Goal: Transaction & Acquisition: Purchase product/service

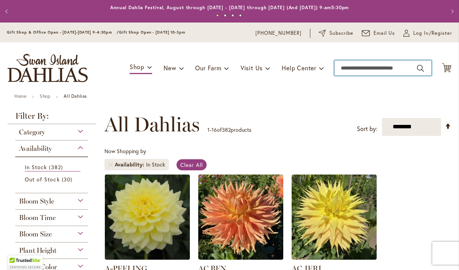
click at [380, 69] on input "Search" at bounding box center [382, 67] width 97 height 15
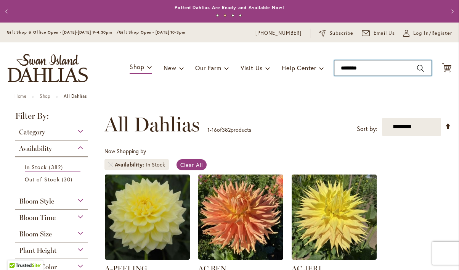
type input "*********"
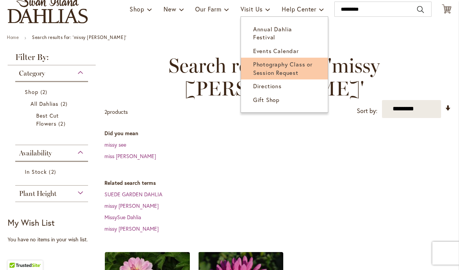
scroll to position [60, 0]
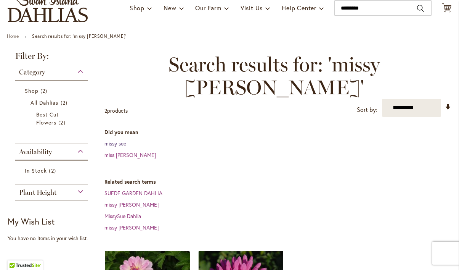
click at [119, 140] on link "missy see" at bounding box center [115, 143] width 22 height 7
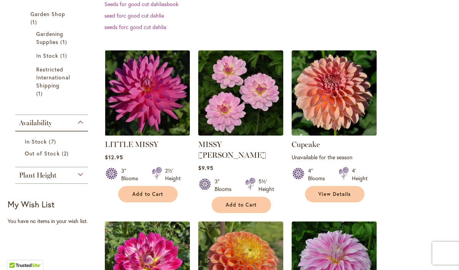
scroll to position [237, 0]
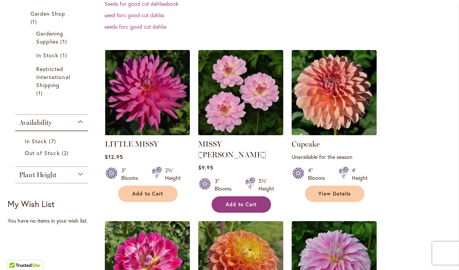
click at [254, 201] on span "Add to Cart" at bounding box center [241, 204] width 31 height 6
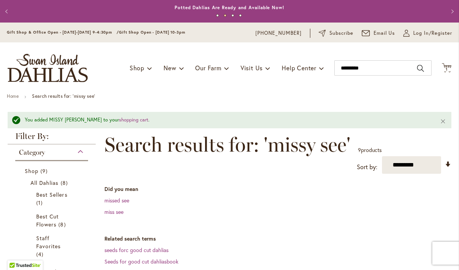
scroll to position [0, 0]
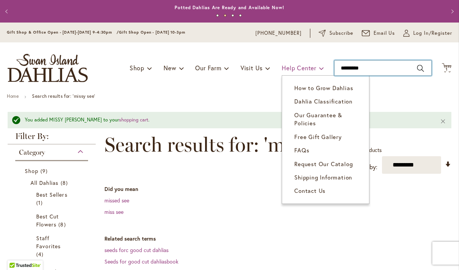
drag, startPoint x: 379, startPoint y: 69, endPoint x: 324, endPoint y: 68, distance: 55.3
click at [324, 68] on div "Toggle Nav Shop Dahlia Tubers Collections Fresh Cut Dahlias Gardening Supplies …" at bounding box center [229, 67] width 459 height 51
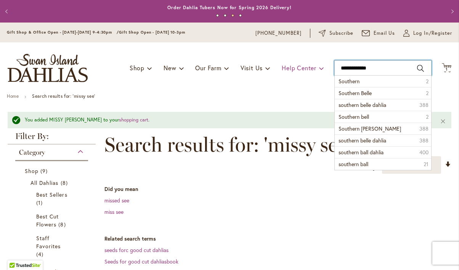
type input "**********"
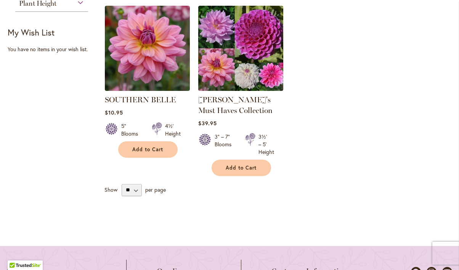
scroll to position [270, 0]
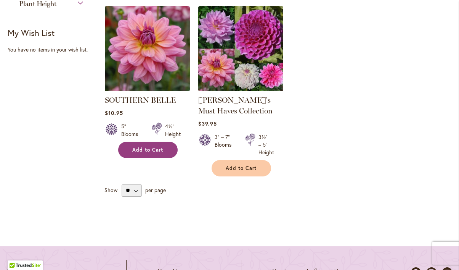
click at [140, 149] on span "Add to Cart" at bounding box center [147, 149] width 31 height 6
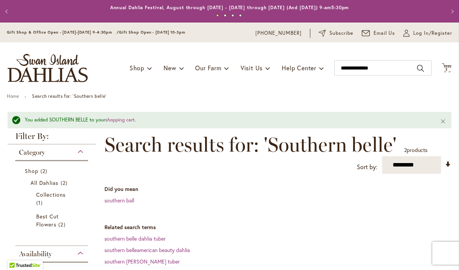
scroll to position [0, 0]
drag, startPoint x: 398, startPoint y: 71, endPoint x: 329, endPoint y: 67, distance: 69.1
click at [329, 66] on div "Toggle Nav Shop Dahlia Tubers Collections Fresh Cut Dahlias Gardening Supplies …" at bounding box center [229, 67] width 459 height 51
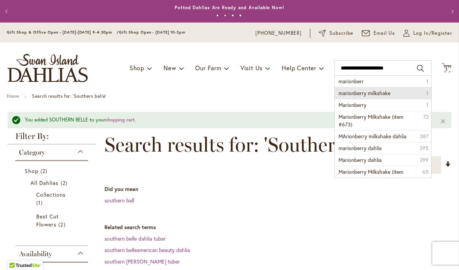
click at [329, 67] on div "Toggle Nav Shop Dahlia Tubers Collections Fresh Cut Dahlias Gardening Supplies …" at bounding box center [229, 67] width 459 height 51
type input "**********"
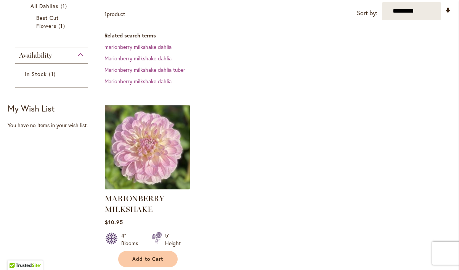
scroll to position [193, 0]
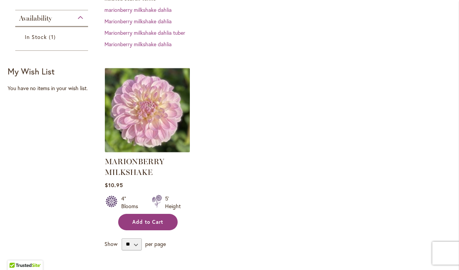
click at [152, 221] on span "Add to Cart" at bounding box center [147, 221] width 31 height 6
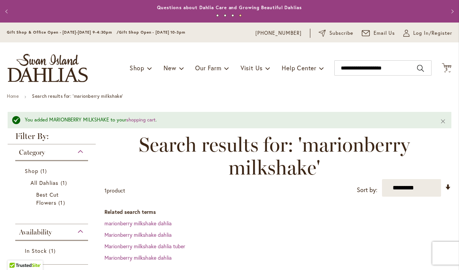
scroll to position [0, 0]
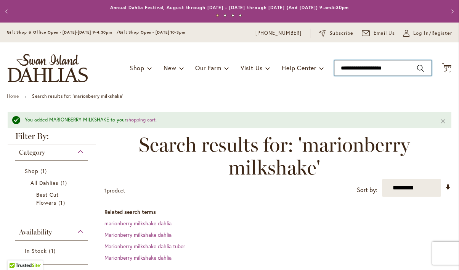
drag, startPoint x: 401, startPoint y: 66, endPoint x: 335, endPoint y: 62, distance: 66.5
click at [335, 62] on input "**********" at bounding box center [382, 67] width 97 height 15
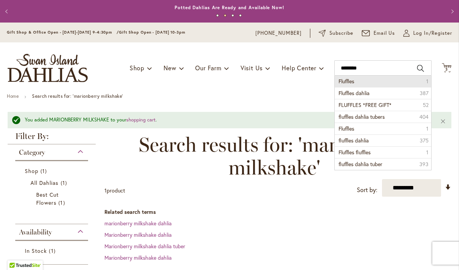
click at [350, 77] on li "Fluffles 1" at bounding box center [383, 80] width 96 height 11
type input "********"
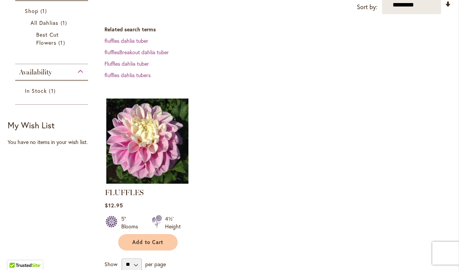
scroll to position [141, 0]
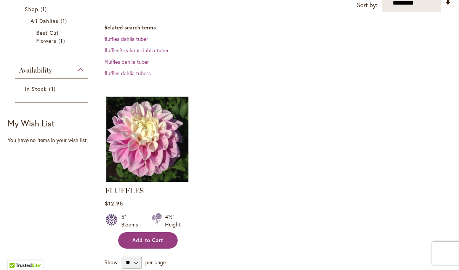
click at [143, 237] on span "Add to Cart" at bounding box center [147, 240] width 31 height 6
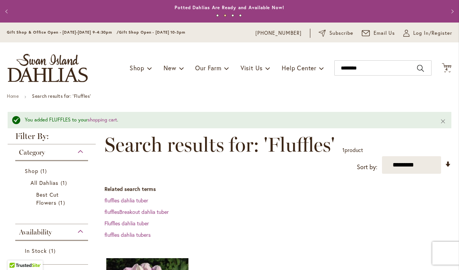
scroll to position [0, 0]
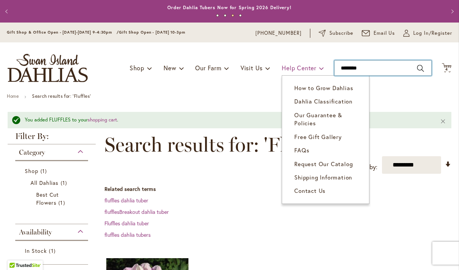
drag, startPoint x: 371, startPoint y: 69, endPoint x: 299, endPoint y: 66, distance: 71.4
click at [299, 65] on div "Toggle Nav Shop Dahlia Tubers Collections Fresh Cut Dahlias Gardening Supplies …" at bounding box center [229, 67] width 459 height 51
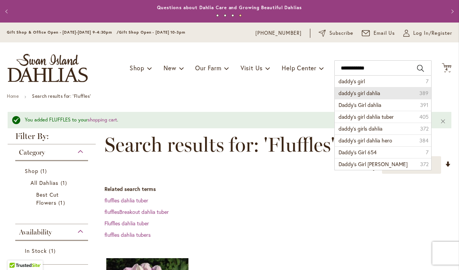
click at [359, 91] on span "daddy's girl dahlia" at bounding box center [360, 92] width 42 height 7
type input "**********"
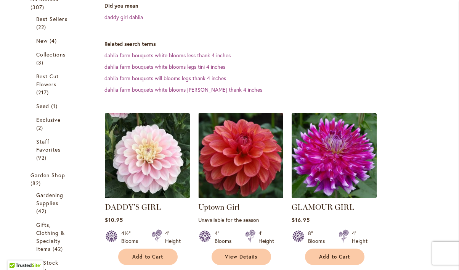
scroll to position [164, 0]
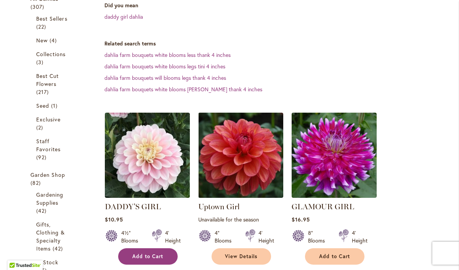
click at [154, 255] on span "Add to Cart" at bounding box center [147, 256] width 31 height 6
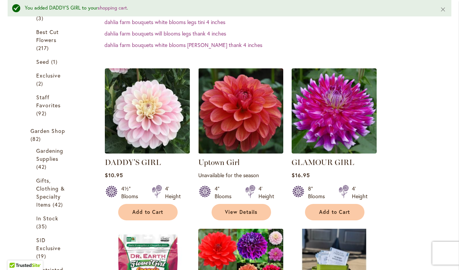
scroll to position [182, 0]
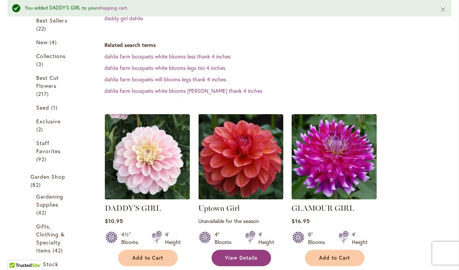
click at [247, 257] on span "View Details" at bounding box center [241, 257] width 33 height 6
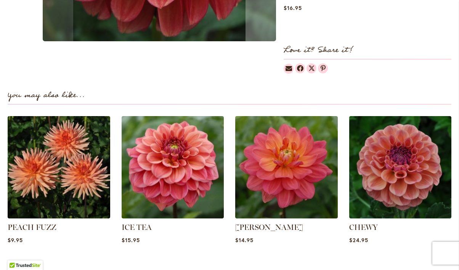
scroll to position [443, 0]
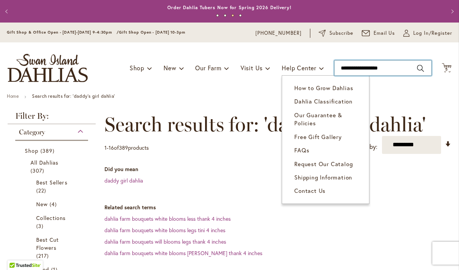
drag, startPoint x: 395, startPoint y: 68, endPoint x: 322, endPoint y: 74, distance: 73.5
click at [322, 74] on div "Toggle Nav Shop Dahlia Tubers Collections Fresh Cut Dahlias Gardening Supplies …" at bounding box center [229, 67] width 459 height 51
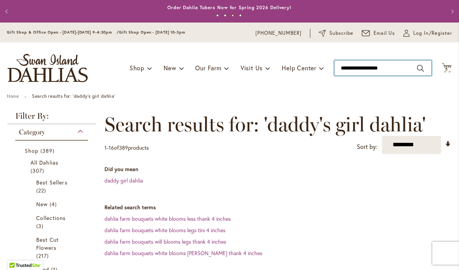
drag, startPoint x: 399, startPoint y: 66, endPoint x: 340, endPoint y: 68, distance: 58.7
click at [340, 68] on input "**********" at bounding box center [382, 67] width 97 height 15
type input "**********"
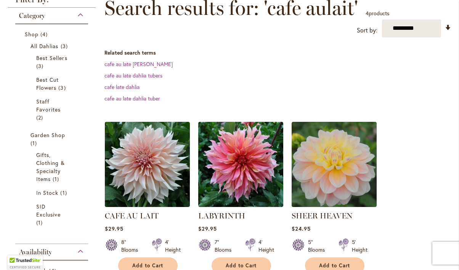
scroll to position [120, 0]
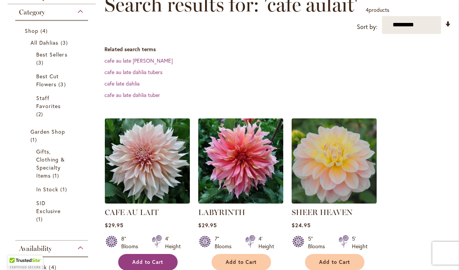
click at [162, 259] on span "Add to Cart" at bounding box center [147, 261] width 31 height 6
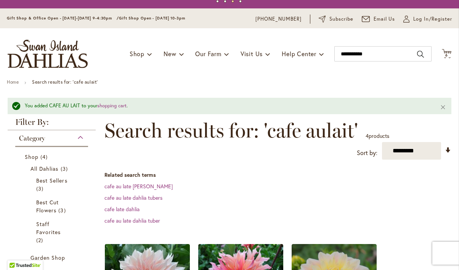
scroll to position [13, 0]
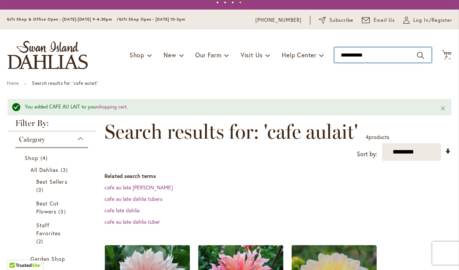
drag, startPoint x: 372, startPoint y: 56, endPoint x: 328, endPoint y: 57, distance: 43.9
click at [328, 57] on div "Toggle Nav Shop Dahlia Tubers Collections Fresh Cut Dahlias Gardening Supplies …" at bounding box center [229, 54] width 459 height 51
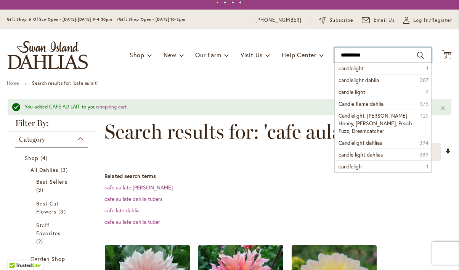
type input "**********"
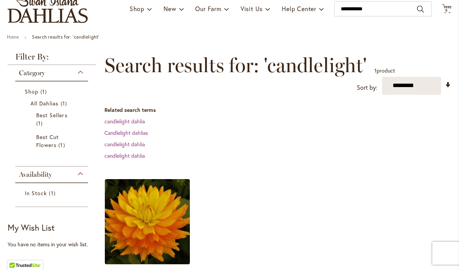
scroll to position [60, 0]
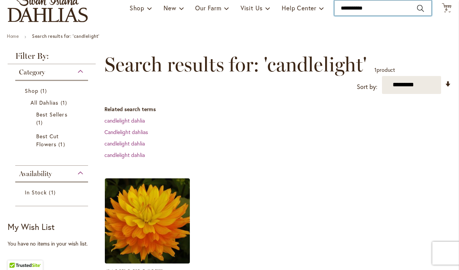
drag, startPoint x: 387, startPoint y: 7, endPoint x: 332, endPoint y: 5, distance: 54.6
click at [332, 5] on div "Toggle Nav Shop Dahlia Tubers Collections Fresh Cut Dahlias Gardening Supplies …" at bounding box center [229, 7] width 459 height 51
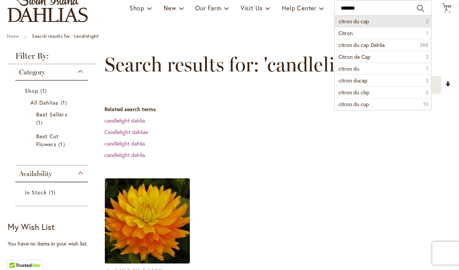
click at [348, 18] on span "citron du cap" at bounding box center [354, 21] width 30 height 7
type input "**********"
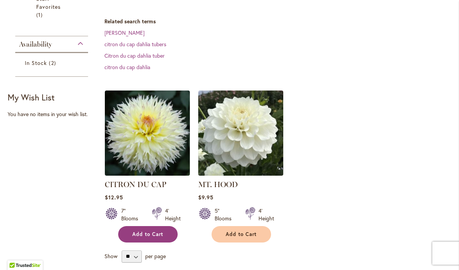
click at [152, 234] on span "Add to Cart" at bounding box center [147, 234] width 31 height 6
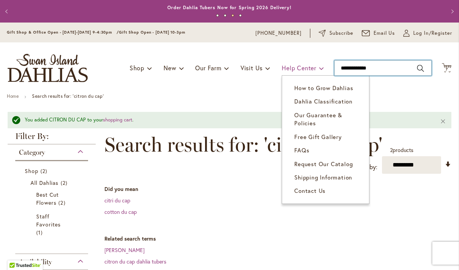
drag, startPoint x: 382, startPoint y: 70, endPoint x: 316, endPoint y: 68, distance: 66.0
click at [316, 68] on div "Toggle Nav Shop Dahlia Tubers Collections Fresh Cut Dahlias Gardening Supplies …" at bounding box center [229, 67] width 459 height 51
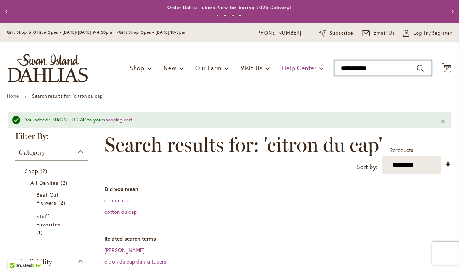
type input "**********"
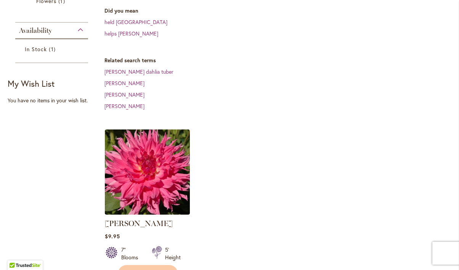
scroll to position [183, 0]
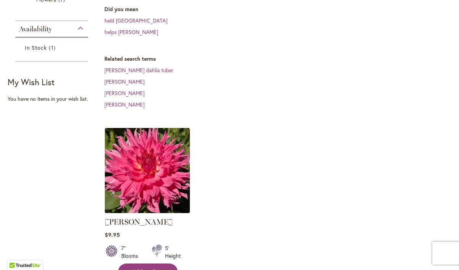
click at [154, 268] on span "Add to Cart" at bounding box center [147, 271] width 31 height 6
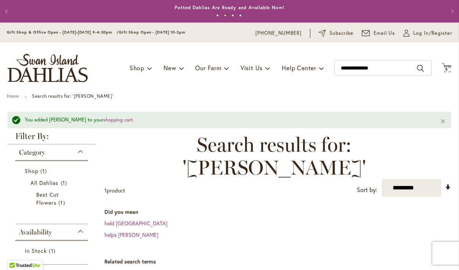
scroll to position [0, 0]
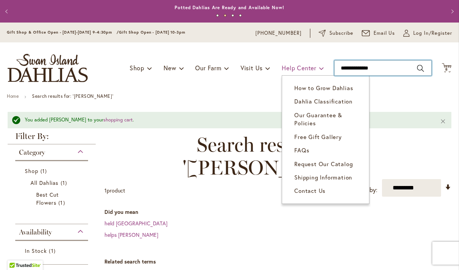
drag, startPoint x: 387, startPoint y: 67, endPoint x: 319, endPoint y: 63, distance: 67.7
click at [319, 63] on div "Toggle Nav Shop Dahlia Tubers Collections Fresh Cut Dahlias Gardening Supplies …" at bounding box center [229, 67] width 459 height 51
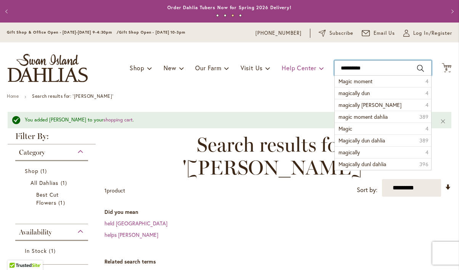
type input "**********"
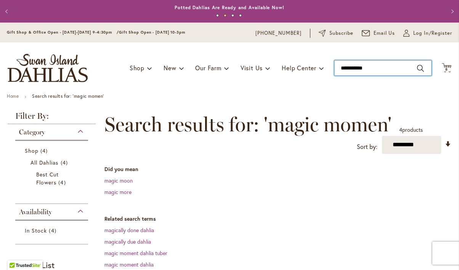
drag, startPoint x: 379, startPoint y: 68, endPoint x: 328, endPoint y: 68, distance: 51.5
click at [328, 68] on div "Toggle Nav Shop Dahlia Tubers Collections Fresh Cut Dahlias Gardening Supplies …" at bounding box center [229, 67] width 459 height 51
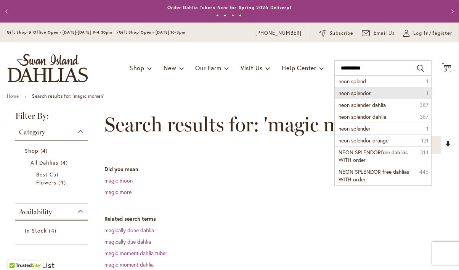
drag, startPoint x: 328, startPoint y: 68, endPoint x: 350, endPoint y: 92, distance: 32.4
click at [350, 92] on span "neon splendor" at bounding box center [355, 92] width 32 height 7
type input "**********"
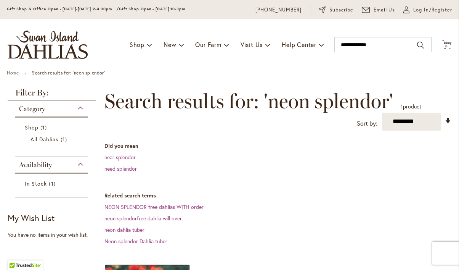
scroll to position [20, 0]
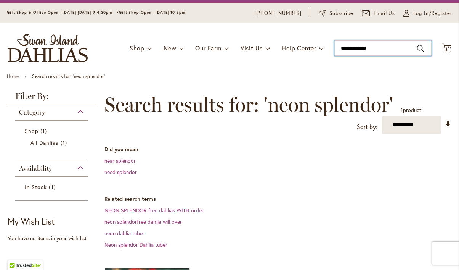
drag, startPoint x: 381, startPoint y: 48, endPoint x: 336, endPoint y: 42, distance: 45.8
click at [336, 42] on input "**********" at bounding box center [382, 47] width 97 height 15
type input "******"
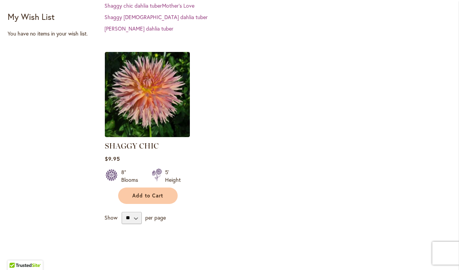
scroll to position [263, 0]
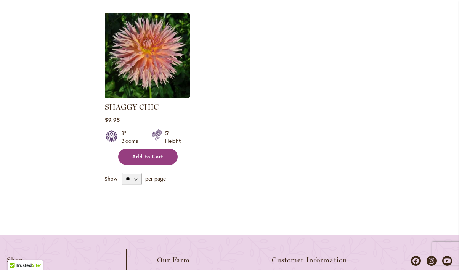
click at [151, 149] on button "Add to Cart" at bounding box center [147, 156] width 59 height 16
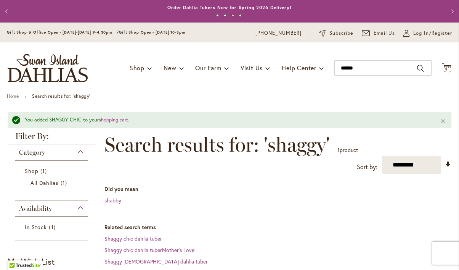
scroll to position [0, 0]
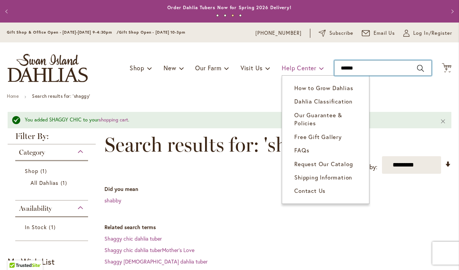
drag, startPoint x: 378, startPoint y: 69, endPoint x: 323, endPoint y: 70, distance: 55.7
click at [323, 70] on div "Toggle Nav Shop Dahlia Tubers Collections Fresh Cut Dahlias Gardening Supplies …" at bounding box center [229, 67] width 459 height 51
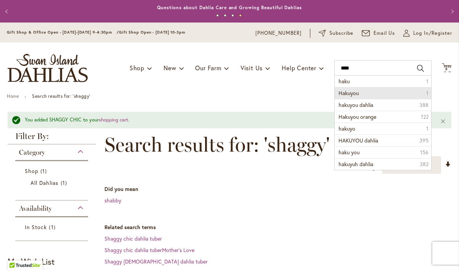
click at [354, 95] on span "Hakuyou" at bounding box center [349, 92] width 20 height 7
type input "*******"
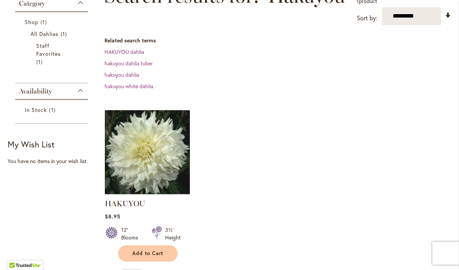
scroll to position [129, 0]
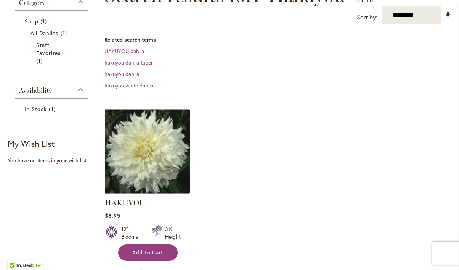
click at [160, 252] on span "Add to Cart" at bounding box center [147, 252] width 31 height 6
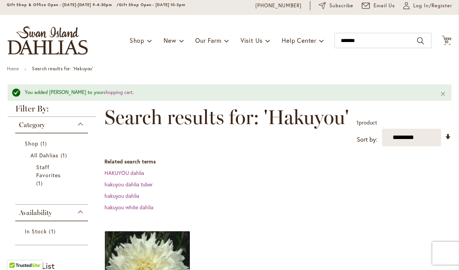
scroll to position [27, 0]
click at [446, 41] on span "10" at bounding box center [446, 42] width 5 height 5
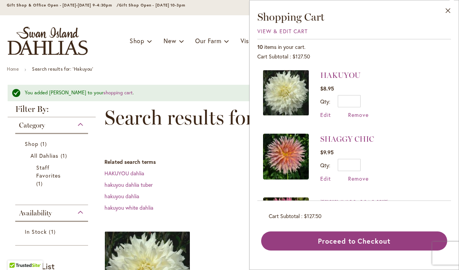
scroll to position [0, 0]
click at [448, 6] on button "Close" at bounding box center [448, 12] width 21 height 24
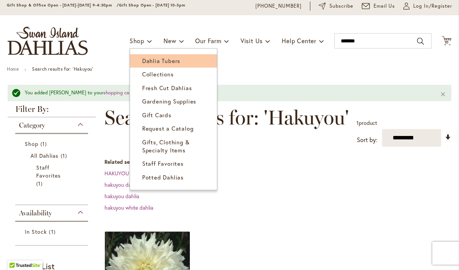
click at [145, 60] on span "Dahlia Tubers" at bounding box center [161, 61] width 38 height 8
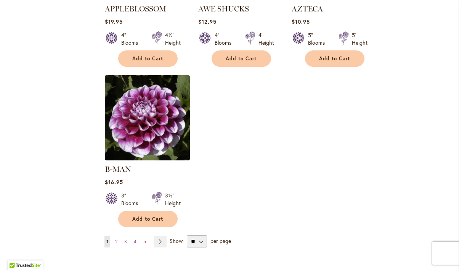
scroll to position [932, 0]
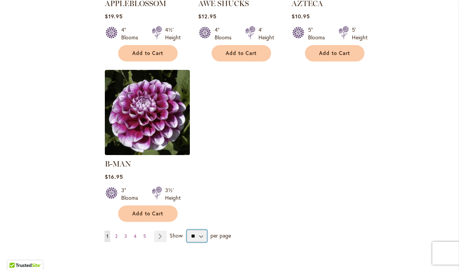
select select "**"
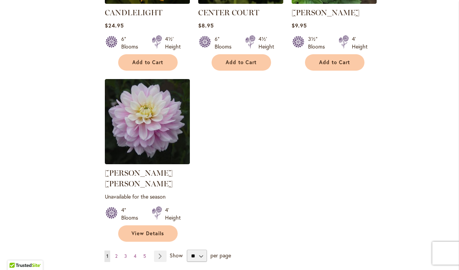
scroll to position [3508, 0]
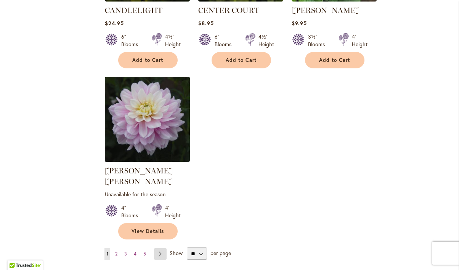
click at [159, 248] on link "Page Next" at bounding box center [160, 253] width 13 height 11
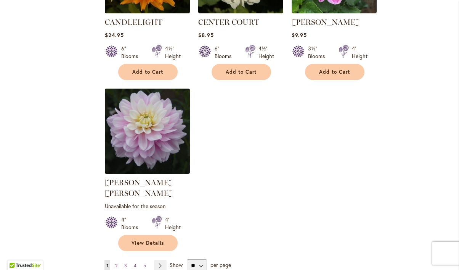
scroll to position [3509, 0]
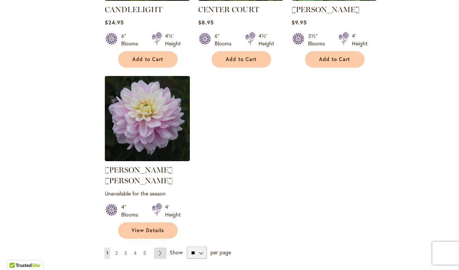
click at [162, 247] on link "Page Next" at bounding box center [160, 252] width 13 height 11
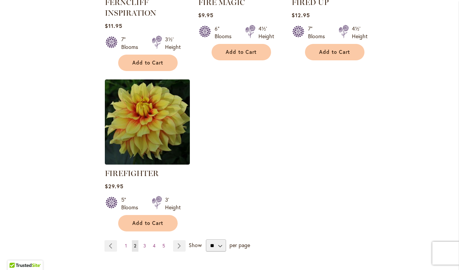
scroll to position [3573, 0]
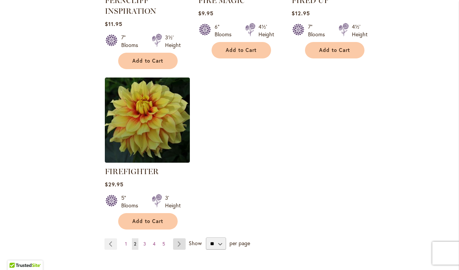
click at [180, 238] on link "Page Next" at bounding box center [179, 243] width 13 height 11
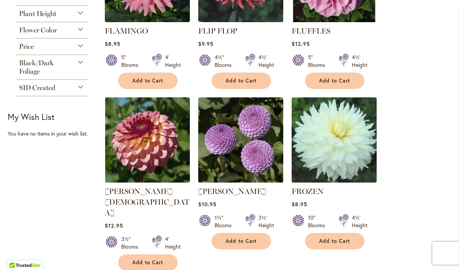
scroll to position [415, 0]
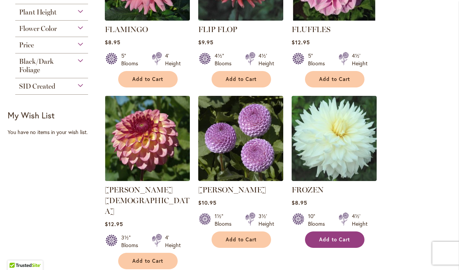
click at [347, 237] on span "Add to Cart" at bounding box center [334, 239] width 31 height 6
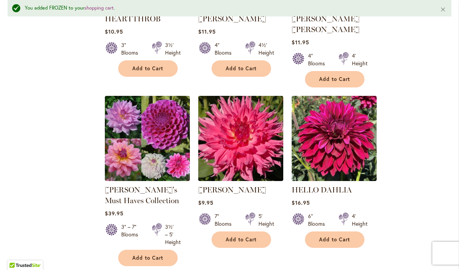
scroll to position [2442, 0]
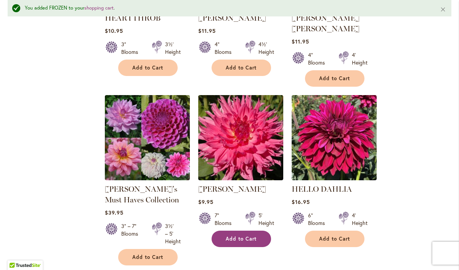
click at [250, 235] on span "Add to Cart" at bounding box center [241, 238] width 31 height 6
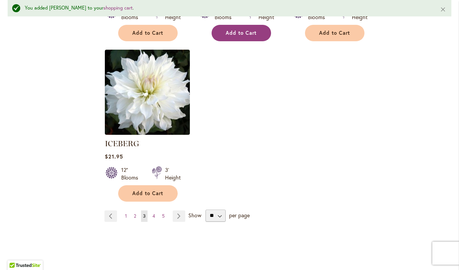
scroll to position [3652, 0]
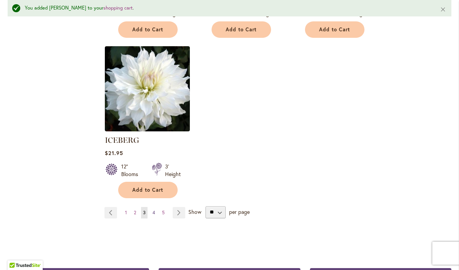
click at [155, 207] on link "Page 4" at bounding box center [154, 212] width 6 height 11
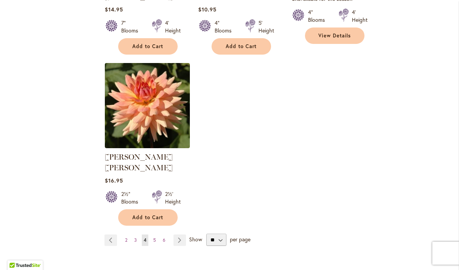
scroll to position [3580, 0]
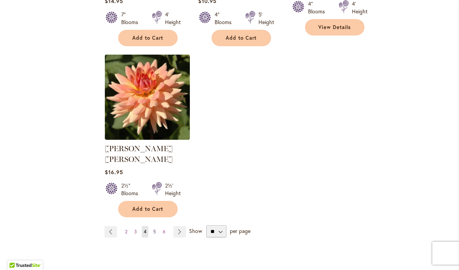
click at [155, 228] on span "5" at bounding box center [154, 231] width 3 height 6
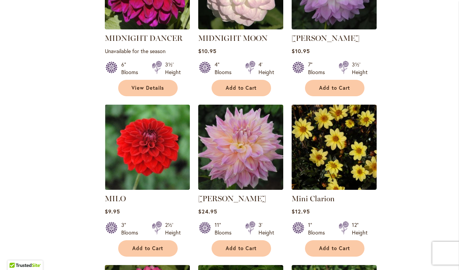
scroll to position [563, 0]
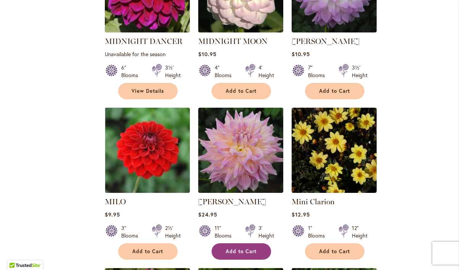
click at [239, 248] on span "Add to Cart" at bounding box center [241, 251] width 31 height 6
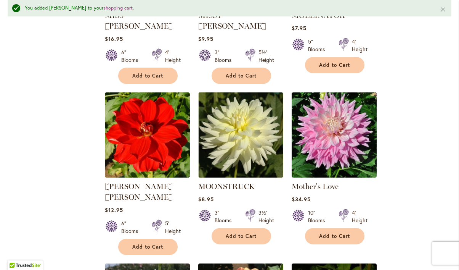
scroll to position [930, 0]
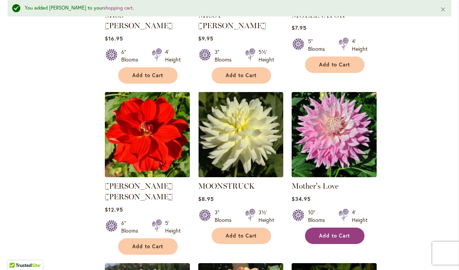
click at [339, 232] on span "Add to Cart" at bounding box center [334, 235] width 31 height 6
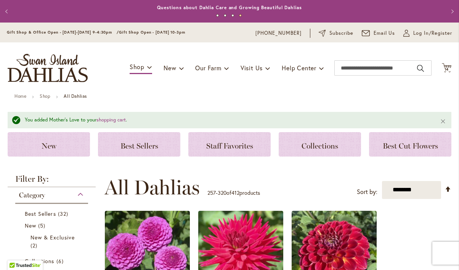
scroll to position [0, 0]
click at [448, 67] on span "14" at bounding box center [446, 69] width 5 height 5
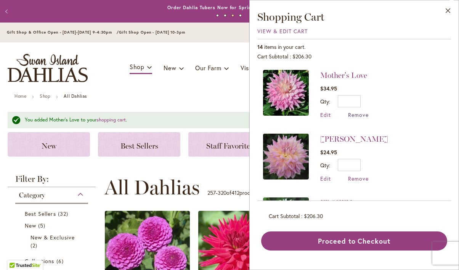
click at [363, 114] on span "Remove" at bounding box center [358, 114] width 21 height 7
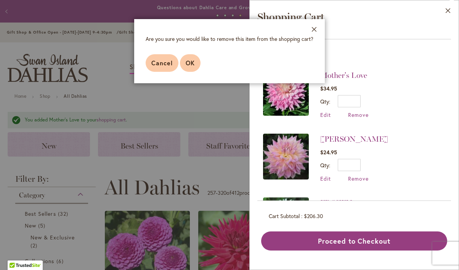
click at [188, 65] on span "OK" at bounding box center [190, 63] width 9 height 8
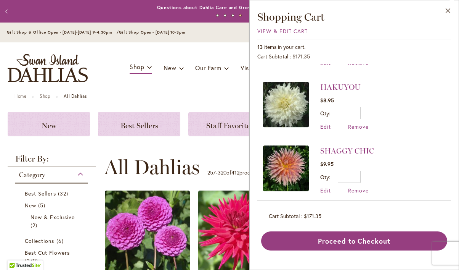
scroll to position [115, 0]
click at [359, 125] on span "Remove" at bounding box center [358, 126] width 21 height 7
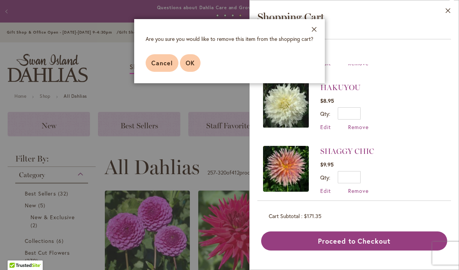
click at [190, 61] on span "OK" at bounding box center [190, 63] width 9 height 8
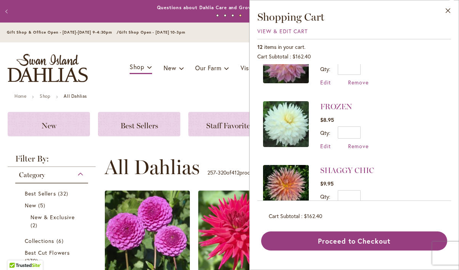
scroll to position [31, 0]
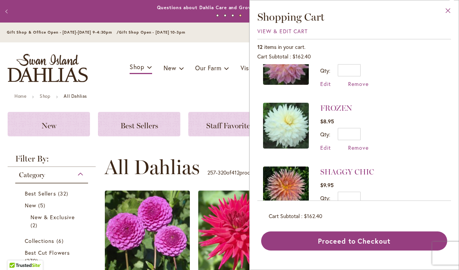
click at [449, 9] on button "Close" at bounding box center [448, 12] width 21 height 24
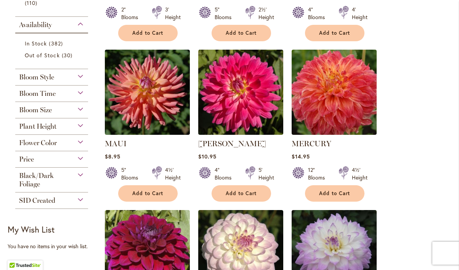
scroll to position [299, 0]
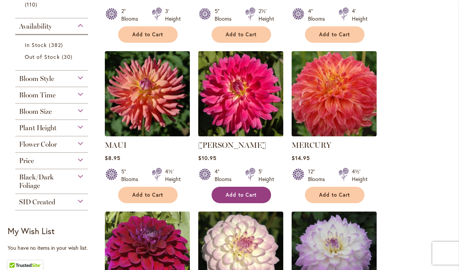
click at [253, 191] on span "Add to Cart" at bounding box center [241, 194] width 31 height 6
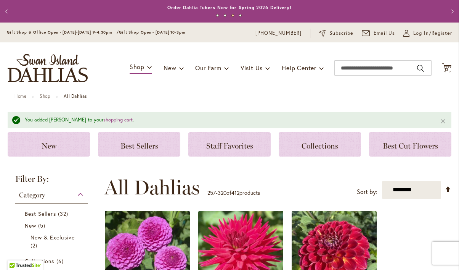
scroll to position [0, 0]
click at [446, 67] on span "13" at bounding box center [446, 69] width 5 height 5
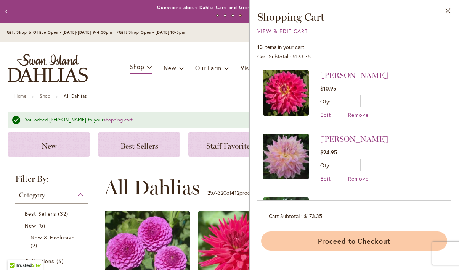
click at [335, 242] on button "Proceed to Checkout" at bounding box center [354, 240] width 186 height 19
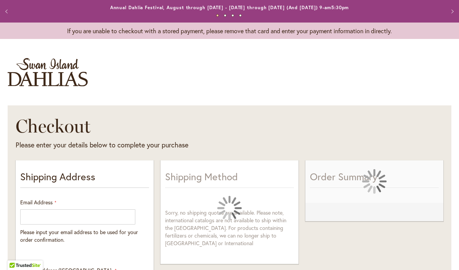
select select "**"
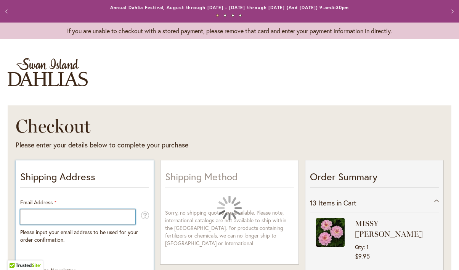
click at [102, 209] on input "Email Address" at bounding box center [77, 216] width 115 height 15
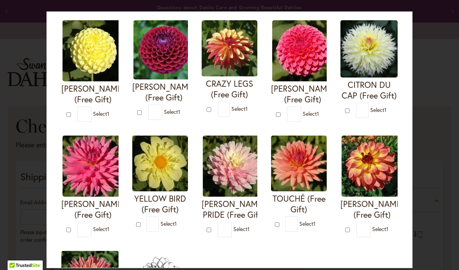
type input "*"
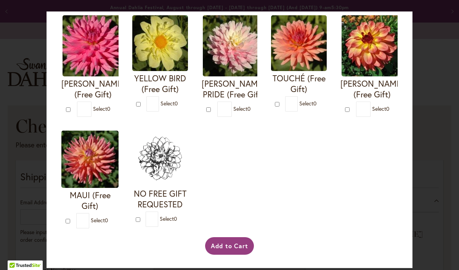
scroll to position [307, 0]
click at [235, 242] on button "Add to Cart" at bounding box center [229, 246] width 49 height 18
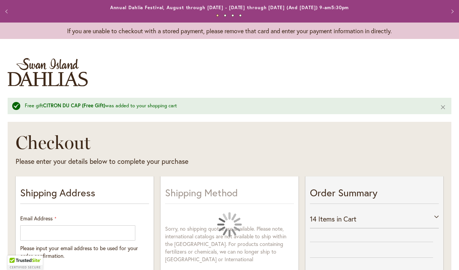
select select "**"
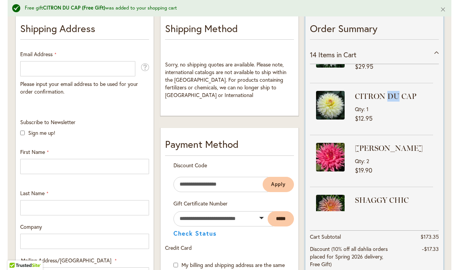
scroll to position [313, 0]
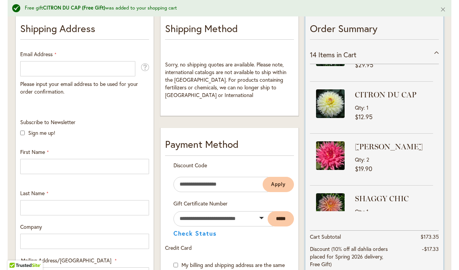
drag, startPoint x: 376, startPoint y: 90, endPoint x: 382, endPoint y: 91, distance: 5.8
click at [376, 90] on div "CITRON DU CAP Qty 1" at bounding box center [394, 100] width 78 height 22
click at [382, 91] on div "CITRON DU CAP Qty 1" at bounding box center [394, 100] width 78 height 22
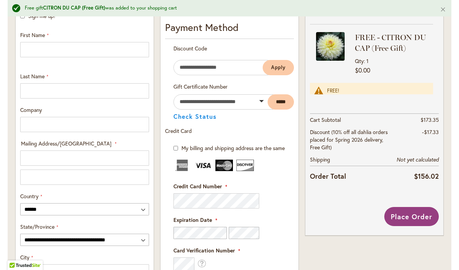
scroll to position [307, 0]
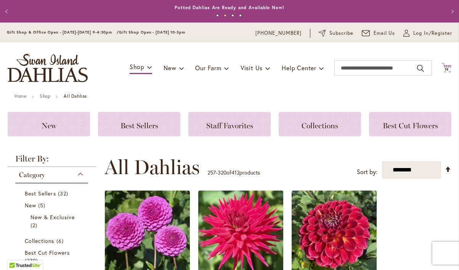
click at [448, 69] on span "14" at bounding box center [446, 69] width 5 height 5
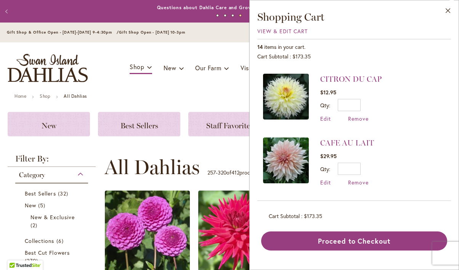
scroll to position [377, 0]
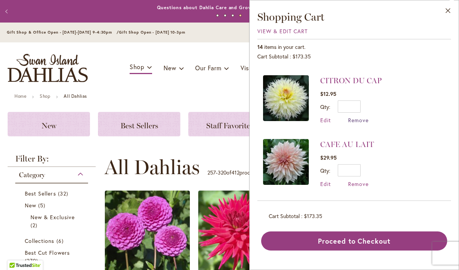
click at [357, 119] on span "Remove" at bounding box center [358, 119] width 21 height 7
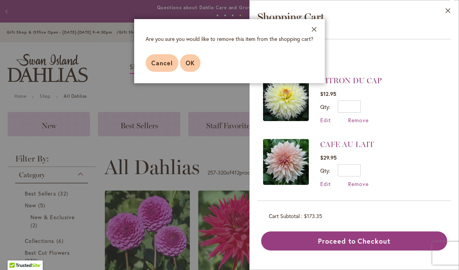
click at [194, 63] on span "OK" at bounding box center [190, 63] width 9 height 8
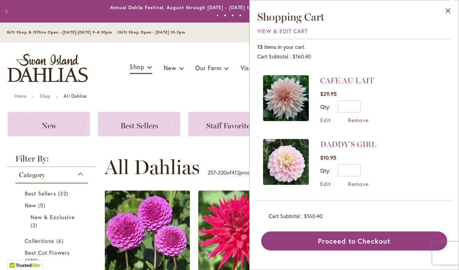
scroll to position [0, 0]
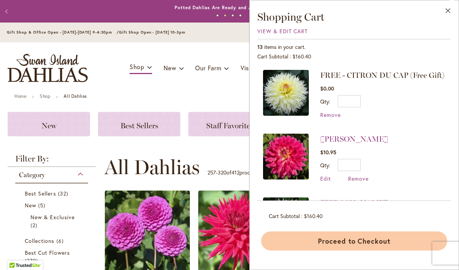
click at [365, 240] on button "Proceed to Checkout" at bounding box center [354, 240] width 186 height 19
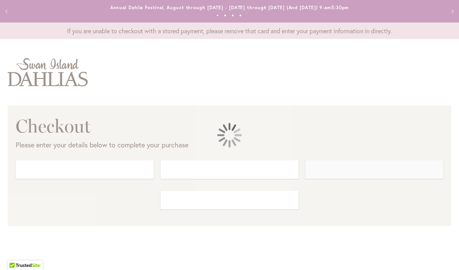
select select "**"
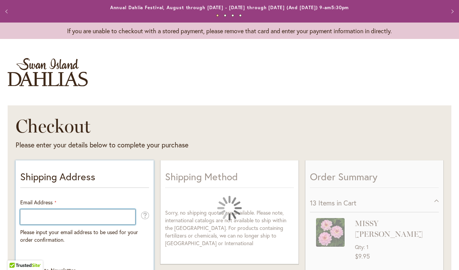
click at [103, 213] on input "Email Address" at bounding box center [77, 216] width 115 height 15
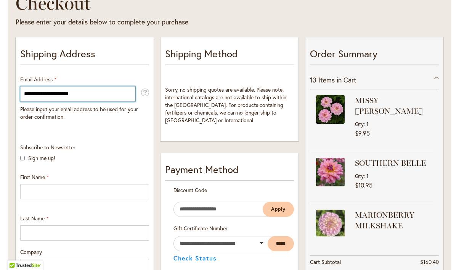
type input "**********"
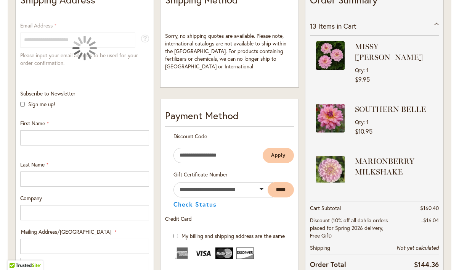
scroll to position [184, 0]
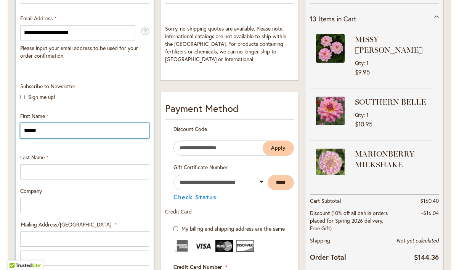
type input "******"
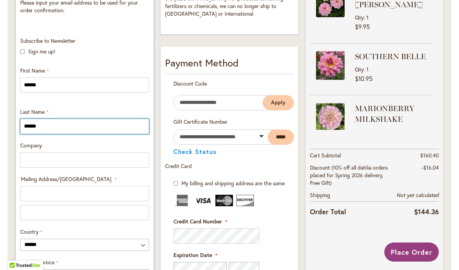
scroll to position [228, 0]
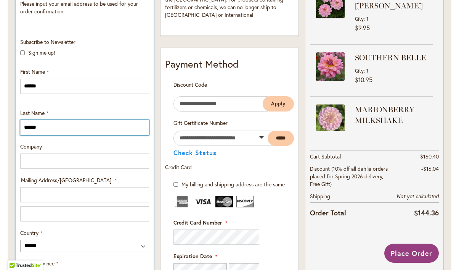
type input "******"
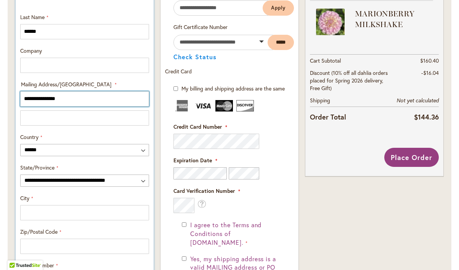
scroll to position [336, 0]
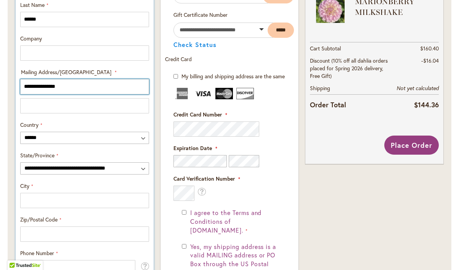
type input "**********"
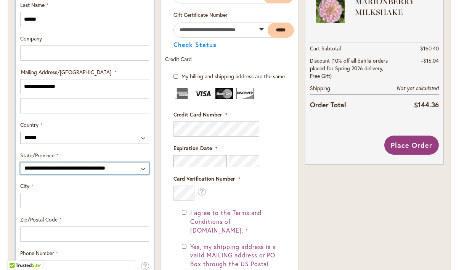
select select "**"
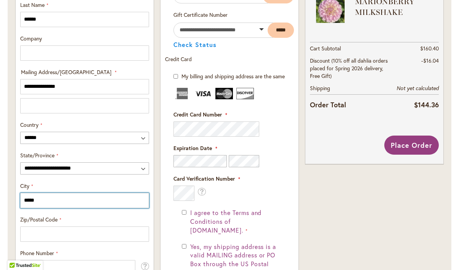
drag, startPoint x: 70, startPoint y: 200, endPoint x: -2, endPoint y: 197, distance: 71.3
click at [0, 197] on html "Skip to Accessibility Information The store will not work correctly in the case…" at bounding box center [229, 135] width 459 height 270
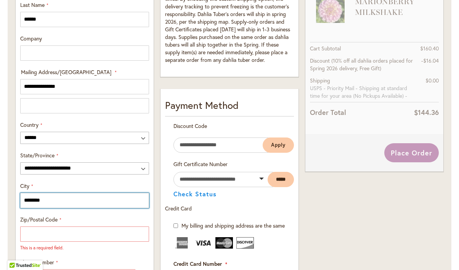
type input "********"
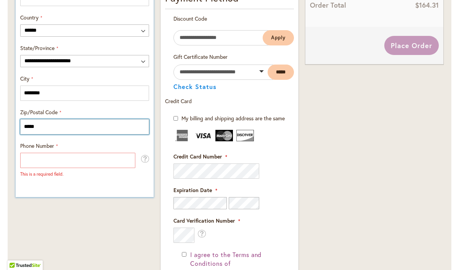
scroll to position [446, 0]
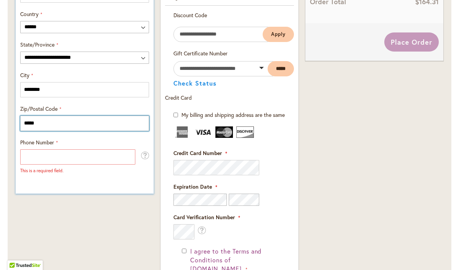
type input "*****"
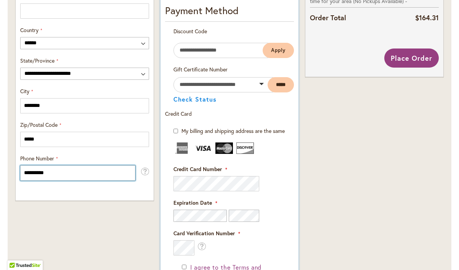
scroll to position [433, 0]
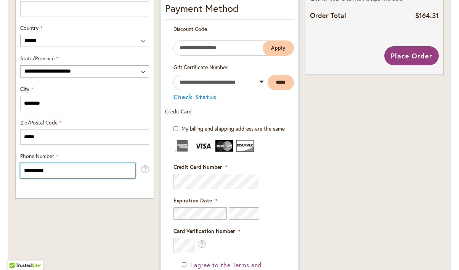
type input "**********"
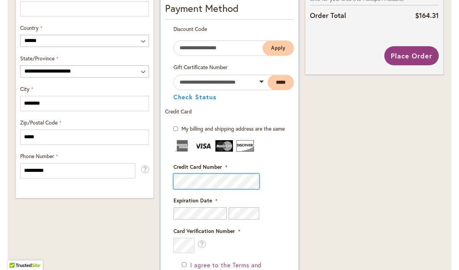
scroll to position [0, 0]
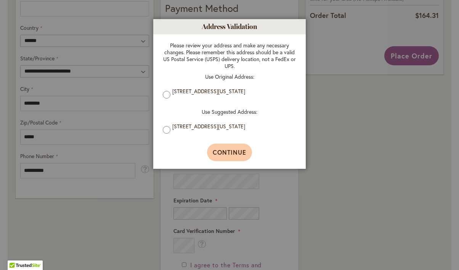
click at [227, 152] on span "Continue" at bounding box center [230, 152] width 34 height 8
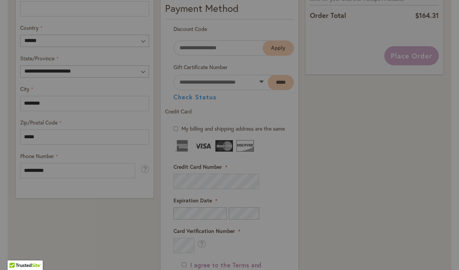
type input "**********"
type input "********"
type input "**********"
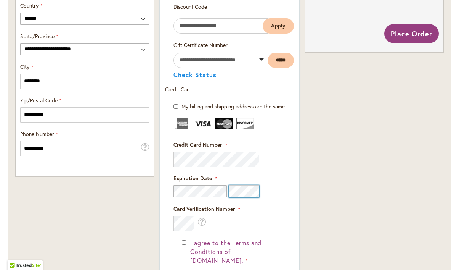
scroll to position [456, 0]
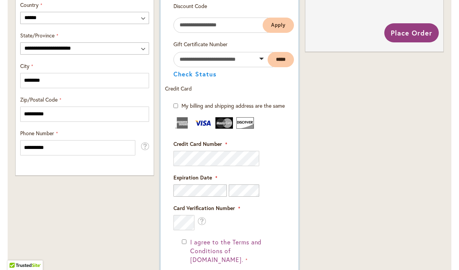
click at [279, 196] on div at bounding box center [229, 190] width 112 height 12
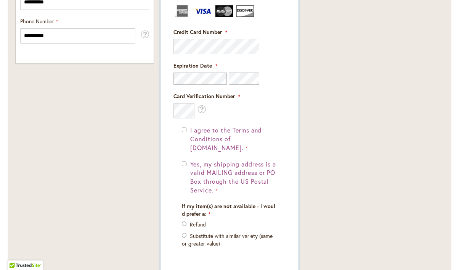
scroll to position [571, 0]
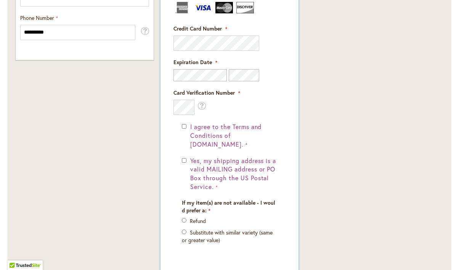
click at [184, 160] on div "Yes, my shipping address is a valid MAILING address or PO Box through the US Po…" at bounding box center [229, 173] width 95 height 35
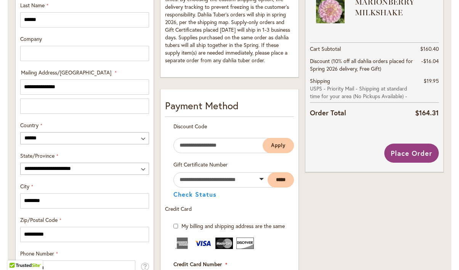
scroll to position [319, 0]
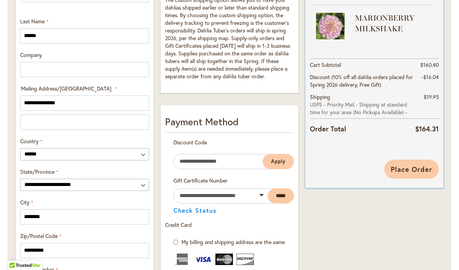
click at [417, 172] on span "Place Order" at bounding box center [412, 168] width 42 height 9
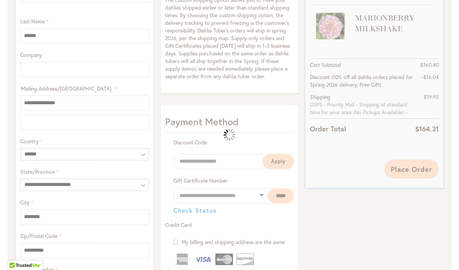
scroll to position [594, 0]
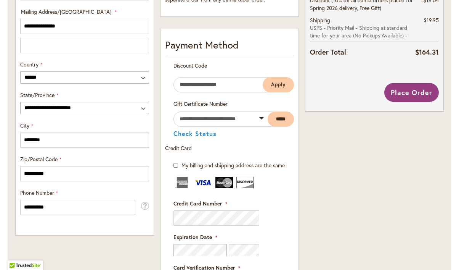
scroll to position [393, 0]
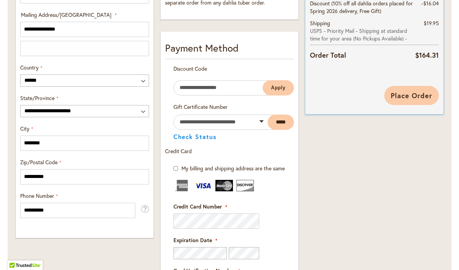
click at [398, 96] on span "Place Order" at bounding box center [412, 95] width 42 height 9
